Goal: Transaction & Acquisition: Subscribe to service/newsletter

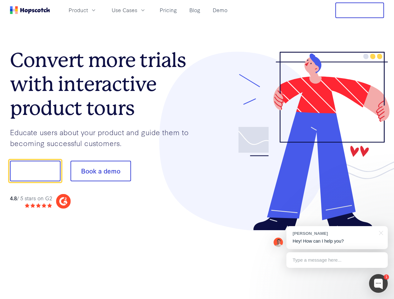
click at [197, 150] on div at bounding box center [290, 141] width 187 height 179
click at [88, 10] on span "Product" at bounding box center [78, 10] width 19 height 8
click at [137, 10] on span "Use Cases" at bounding box center [125, 10] width 26 height 8
click at [359, 10] on button "Free Trial" at bounding box center [359, 10] width 49 height 16
click at [35, 171] on button "Show me!" at bounding box center [35, 171] width 50 height 21
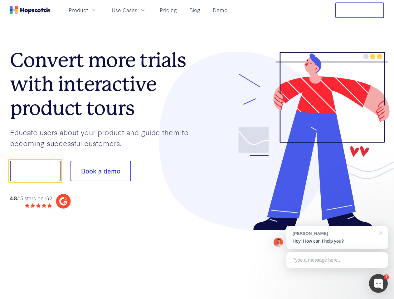
click at [100, 171] on button "Book a demo" at bounding box center [100, 171] width 60 height 21
click at [378, 284] on div at bounding box center [378, 283] width 19 height 19
click at [337, 238] on div "[PERSON_NAME] Hey! How can I help you?" at bounding box center [336, 237] width 101 height 23
click at [380, 233] on div at bounding box center [329, 170] width 117 height 208
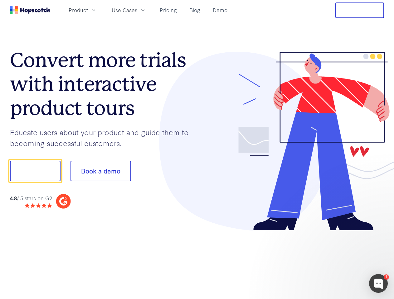
click at [337, 260] on div at bounding box center [329, 212] width 117 height 124
